Goal: Use online tool/utility: Utilize a website feature to perform a specific function

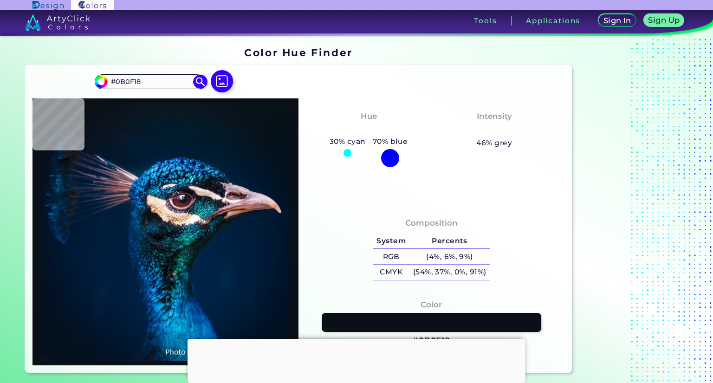
type input "#171820"
type input "#0e111c"
type input "#0E111C"
type input "#0a0d1b"
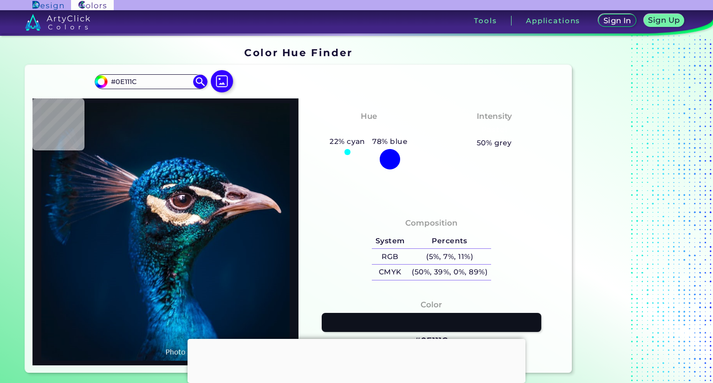
type input "#0A0D1B"
type input "#b4b0c3"
type input "#B4B0C3"
type input "#646477"
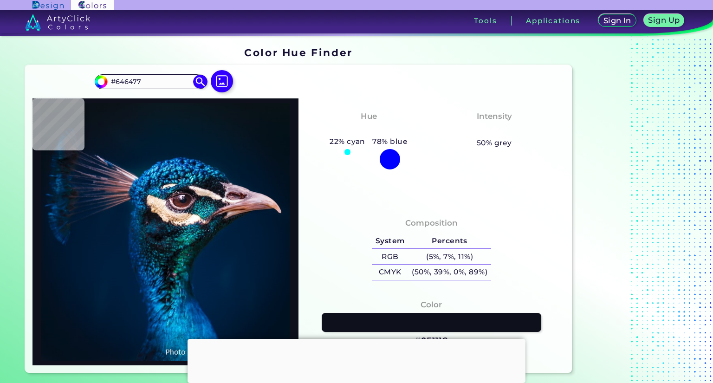
type input "#32364a"
type input "#32364A"
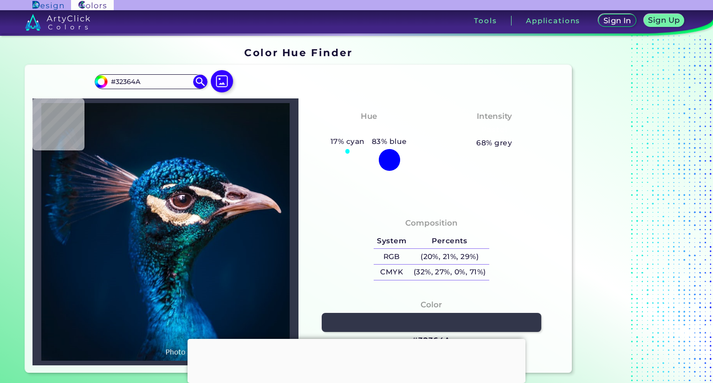
type input "#20253b"
type input "#20253B"
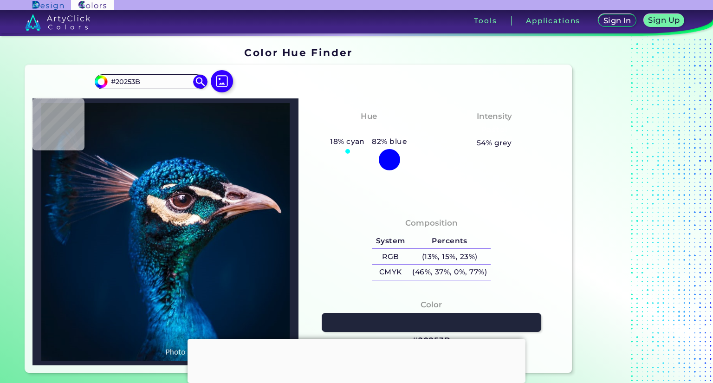
type input "#0c1228"
type input "#0C1228"
type input "#13192f"
type input "#13192F"
type input "#171c32"
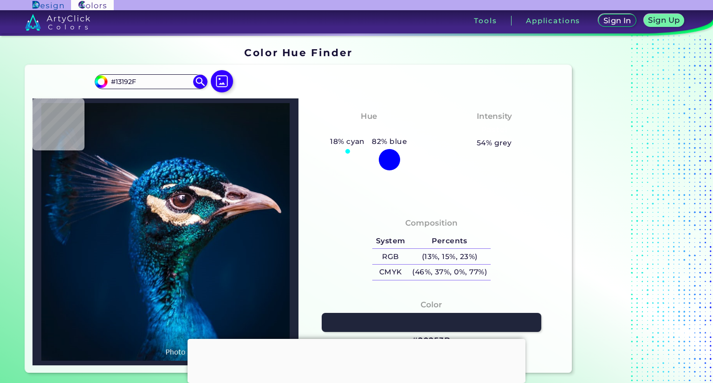
type input "#171C32"
type input "#12172e"
type input "#12172E"
type input "#12152a"
type input "#12152A"
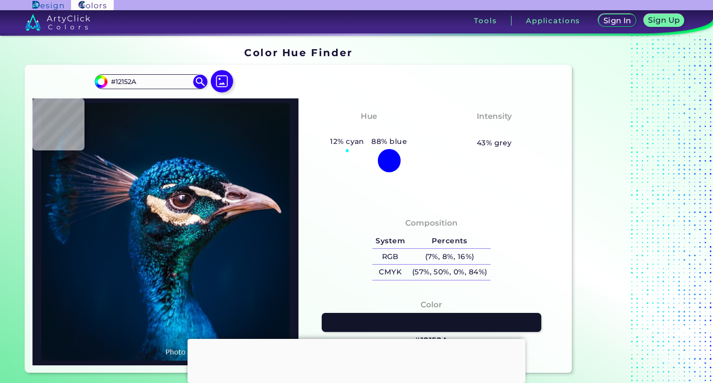
type input "#0f0e1c"
type input "#0F0E1C"
type input "#231521"
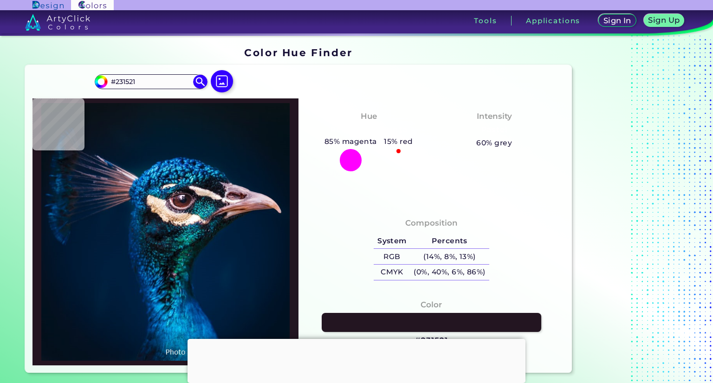
type input "#221521"
type input "#0c0c18"
type input "#0C0C18"
type input "#0d1a2f"
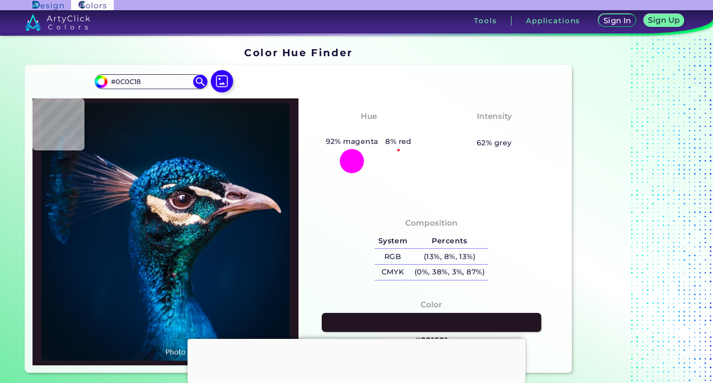
type input "#0D1A2F"
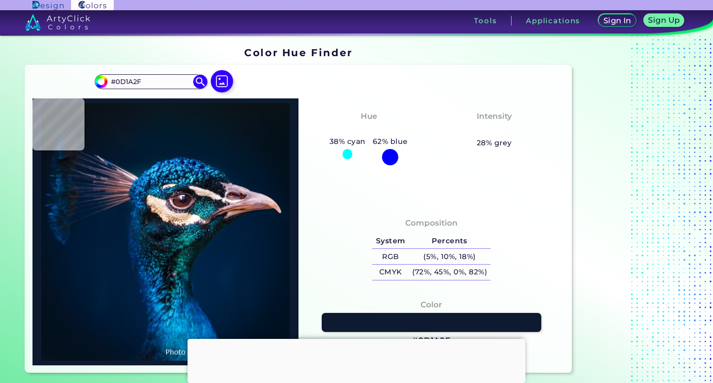
type input "#0b172d"
type input "#0B172D"
type input "#0d1a2f"
type input "#0D1A2F"
type input "#111932"
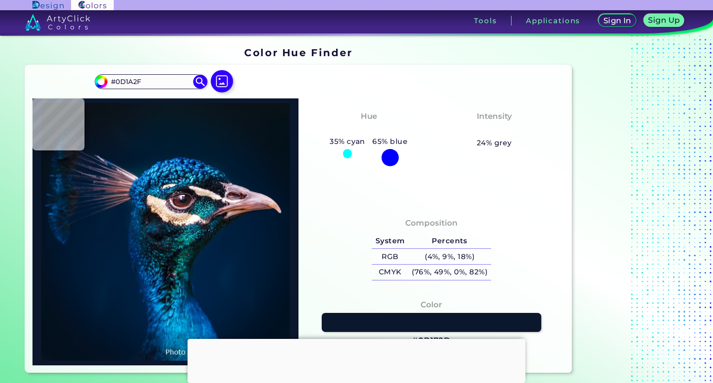
type input "#111932"
type input "#12172e"
type input "#12172E"
type input "#0e1524"
type input "#0E1524"
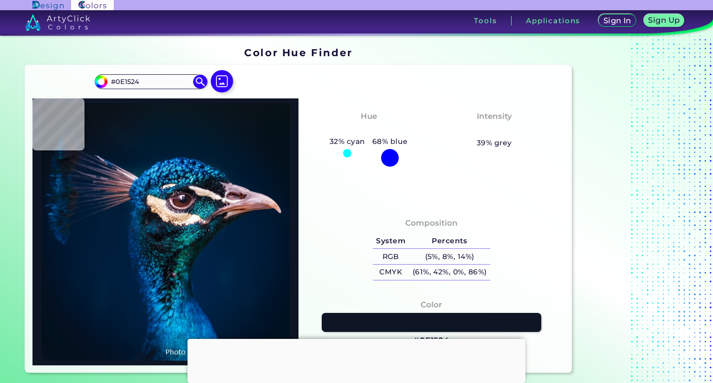
type input "#0a111c"
type input "#0A111C"
type input "#17151c"
type input "#17151C"
type input "#0c0f1a"
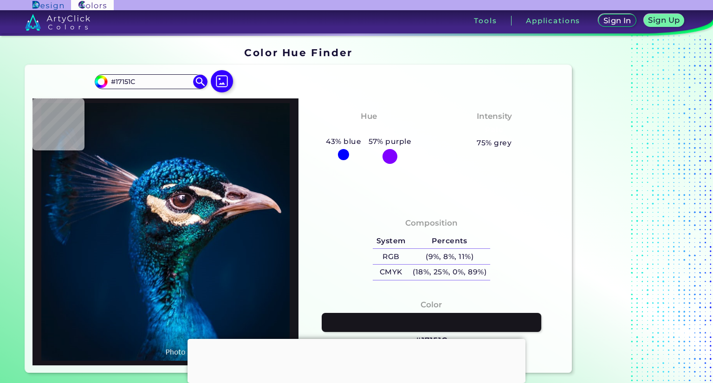
type input "#0C0F1A"
type input "#1f1921"
type input "#1F1921"
type input "#32b9e0"
type input "#32B9E0"
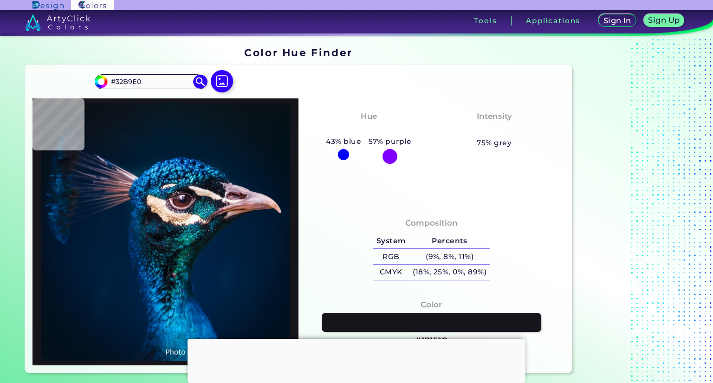
type input "#279acc"
type input "#279ACC"
type input "#001c33"
type input "#001C33"
type input "#001b30"
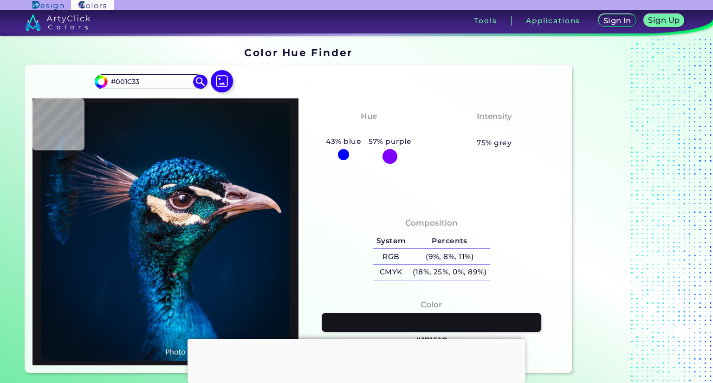
type input "#001B30"
type input "#011b2a"
type input "#011B2A"
type input "#051927"
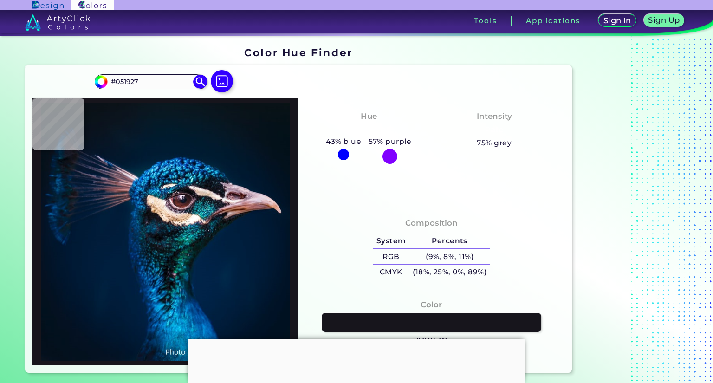
type input "#071924"
type input "#061822"
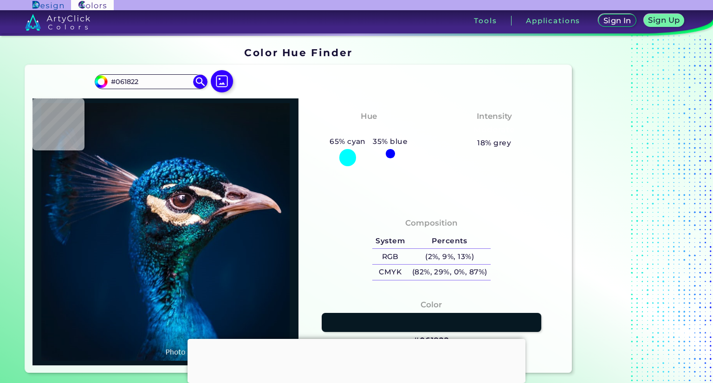
type input "#081923"
type input "#091823"
type input "#0a1823"
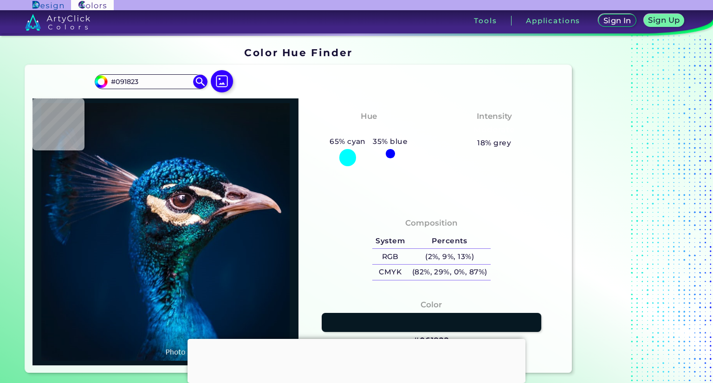
type input "#0A1823"
type input "#091721"
type input "#0a1720"
type input "#0A1720"
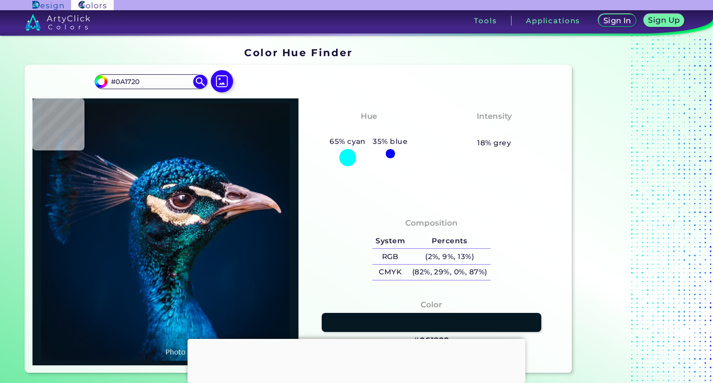
type input "#0a1620"
type input "#0A1620"
type input "#0a171f"
type input "#0A171F"
click at [102, 80] on input "#0a171f" at bounding box center [100, 81] width 12 height 12
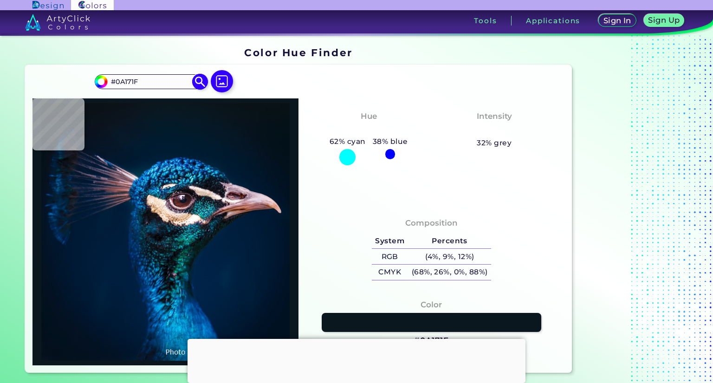
type input "#100b23"
type input "#100B23"
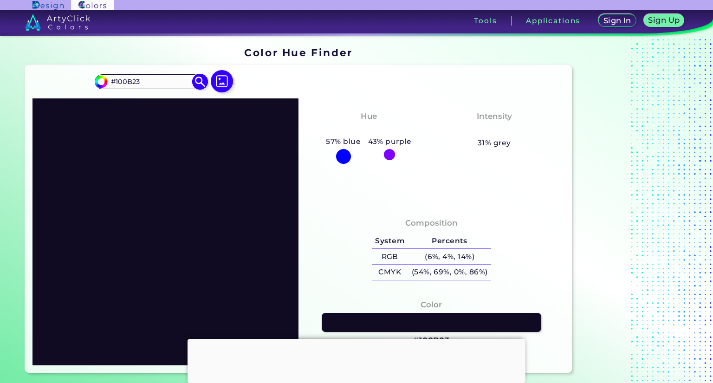
type input "#110b23"
type input "#110B23"
type input "#130b23"
type input "#130B23"
type input "#190b23"
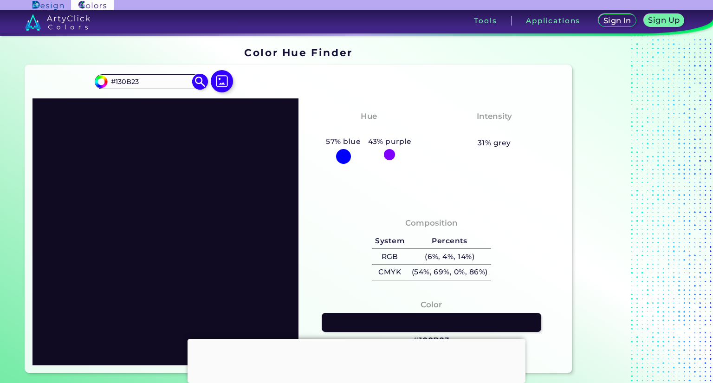
type input "#190B23"
type input "#220b23"
type input "#220B23"
type input "#230b1e"
type input "#230B1E"
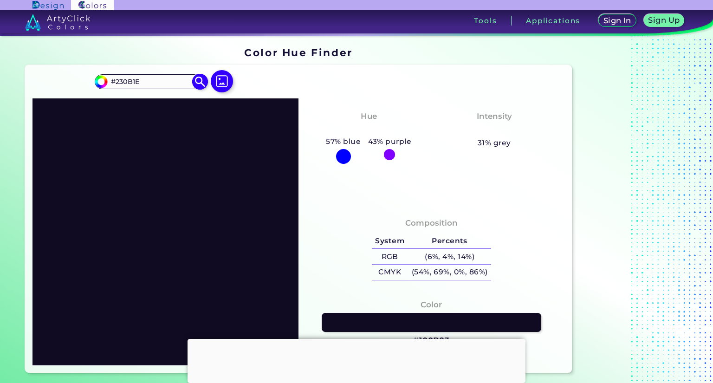
type input "#230b1a"
type input "#230B1A"
type input "#230b19"
type input "#230B19"
type input "#230b17"
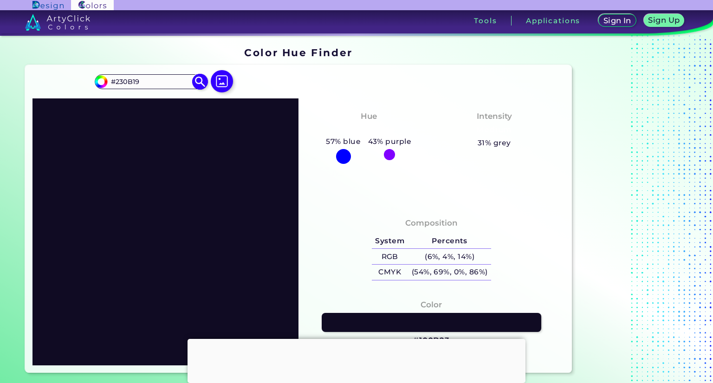
type input "#230B17"
type input "#230b15"
type input "#230B15"
type input "#230b13"
type input "#230B13"
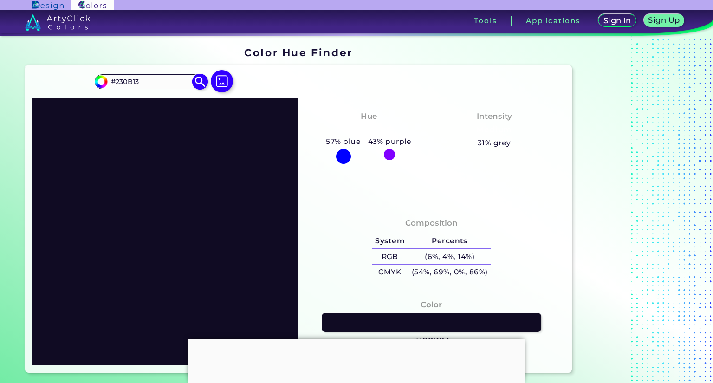
type input "#230b12"
type input "#230B12"
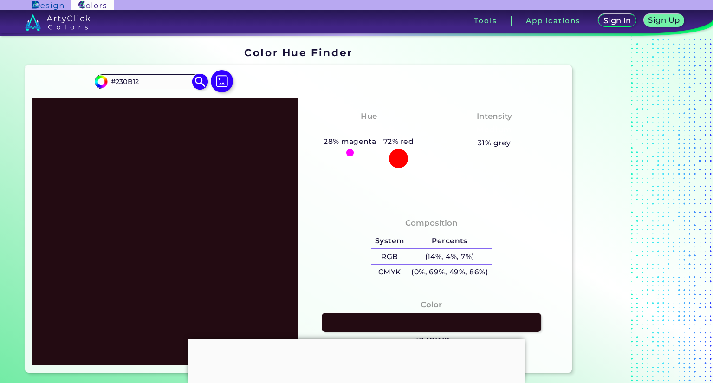
type input "#230b11"
type input "#230B11"
type input "#230b10"
type input "#230B10"
type input "#230b0f"
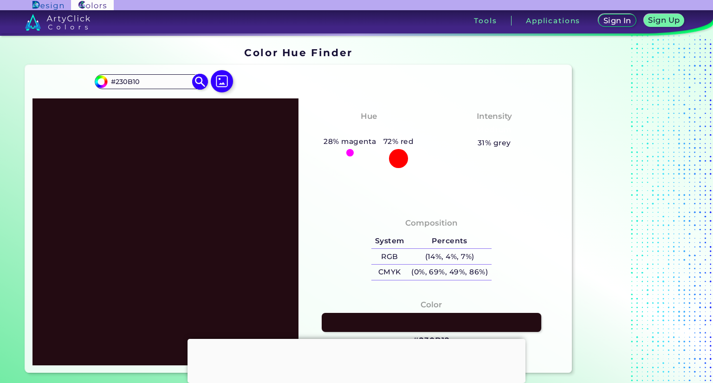
type input "#230B0F"
type input "#230b0e"
type input "#230B0E"
type input "#230b0c"
type input "#230B0C"
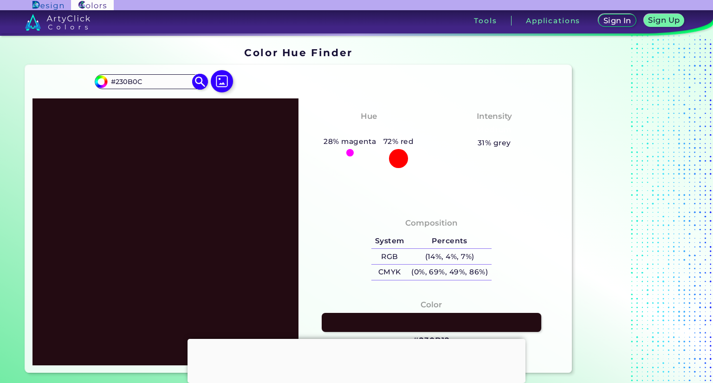
type input "#230b0b"
type input "#230B0B"
type input "#972020"
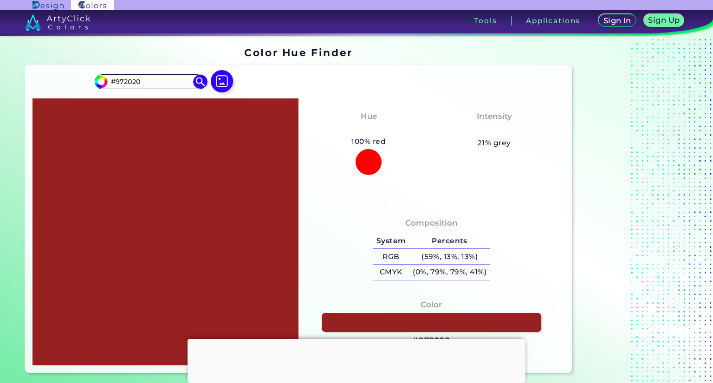
type input "#9c2121"
type input "#9C2121"
type input "#9b2222"
type input "#9B2222"
type input "#a02222"
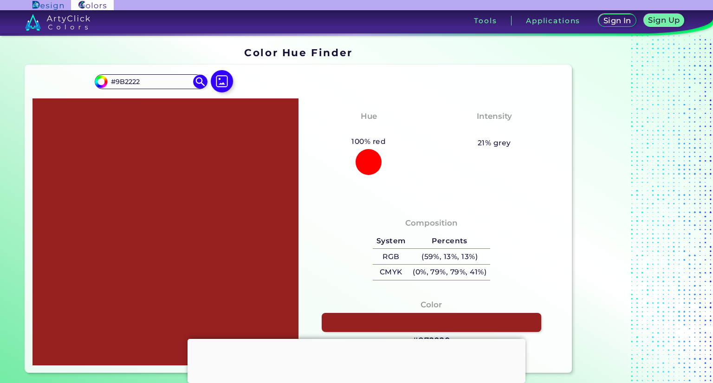
type input "#A02222"
type input "#9f2323"
type input "#9F2323"
type input "#a02222"
type input "#A02222"
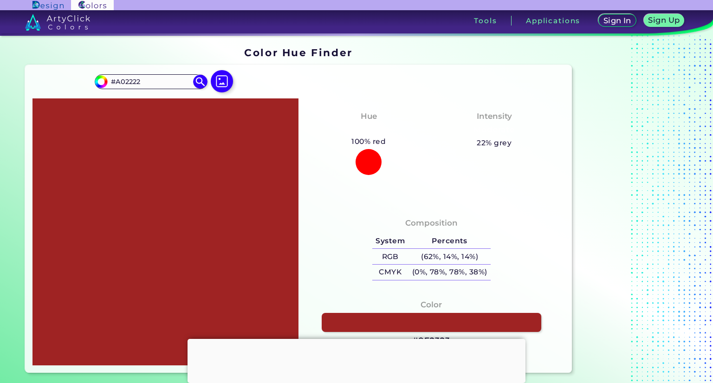
type input "#a12121"
type input "#A12121"
type input "#a22020"
type input "#A22020"
type input "#9e1f1f"
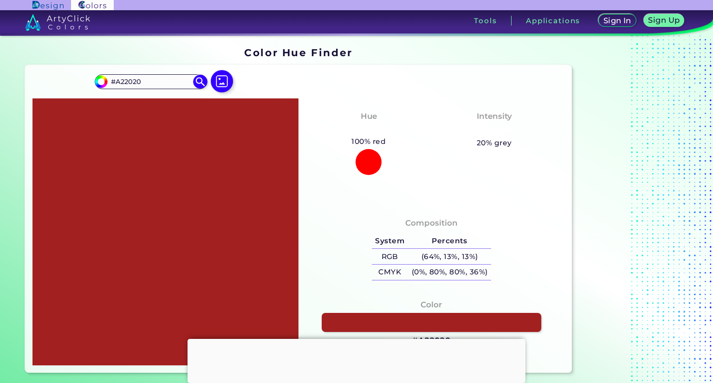
type input "#9E1F1F"
type input "#991e1e"
type input "#991E1E"
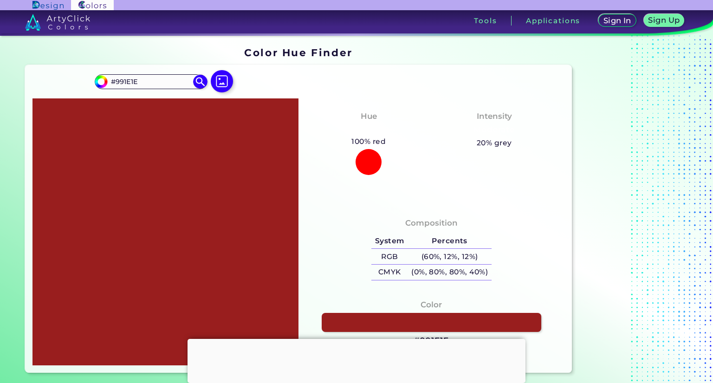
type input "#991e1e"
